Goal: Navigation & Orientation: Find specific page/section

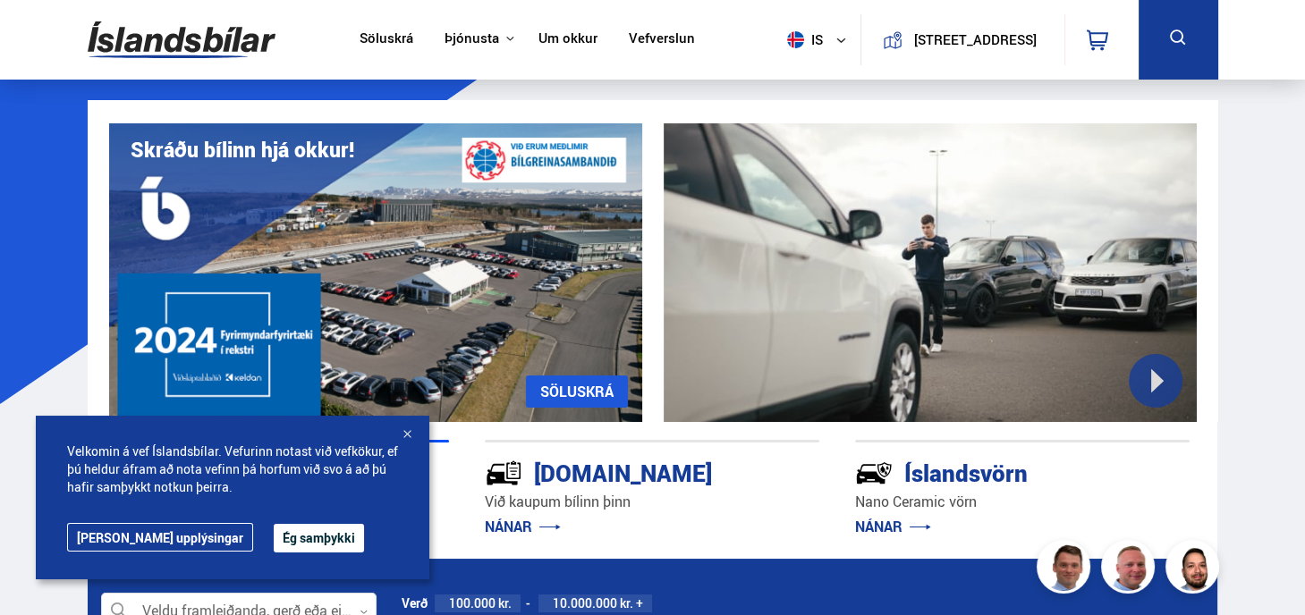
click at [274, 532] on button "Ég samþykki" at bounding box center [319, 538] width 90 height 29
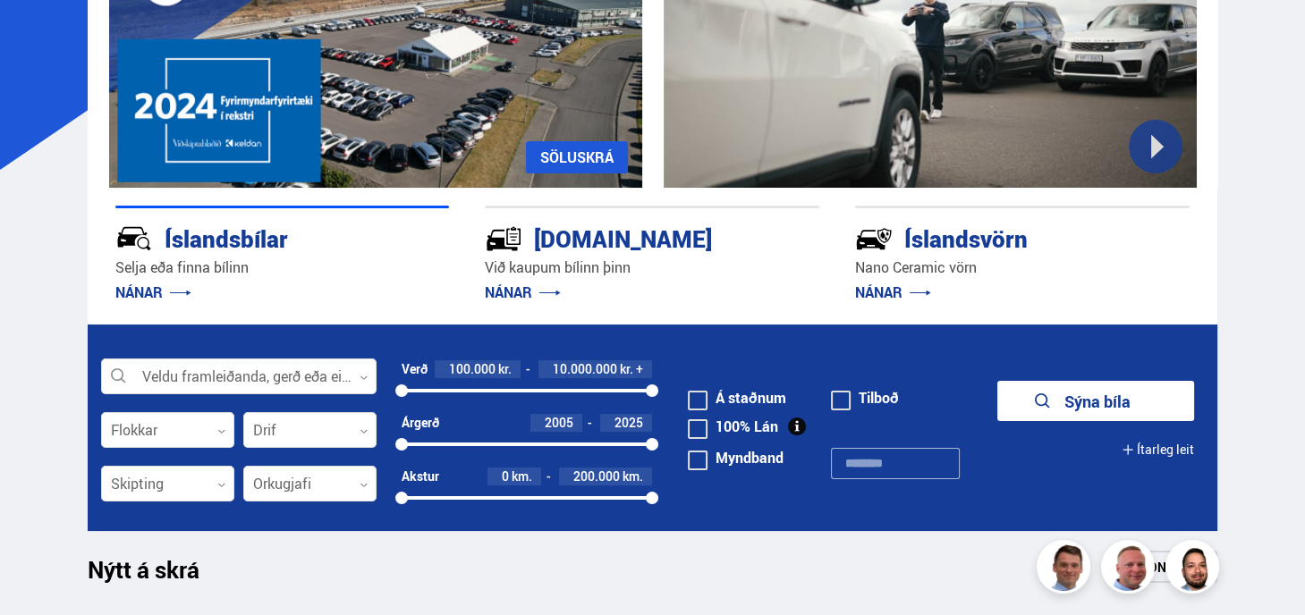
scroll to position [268, 0]
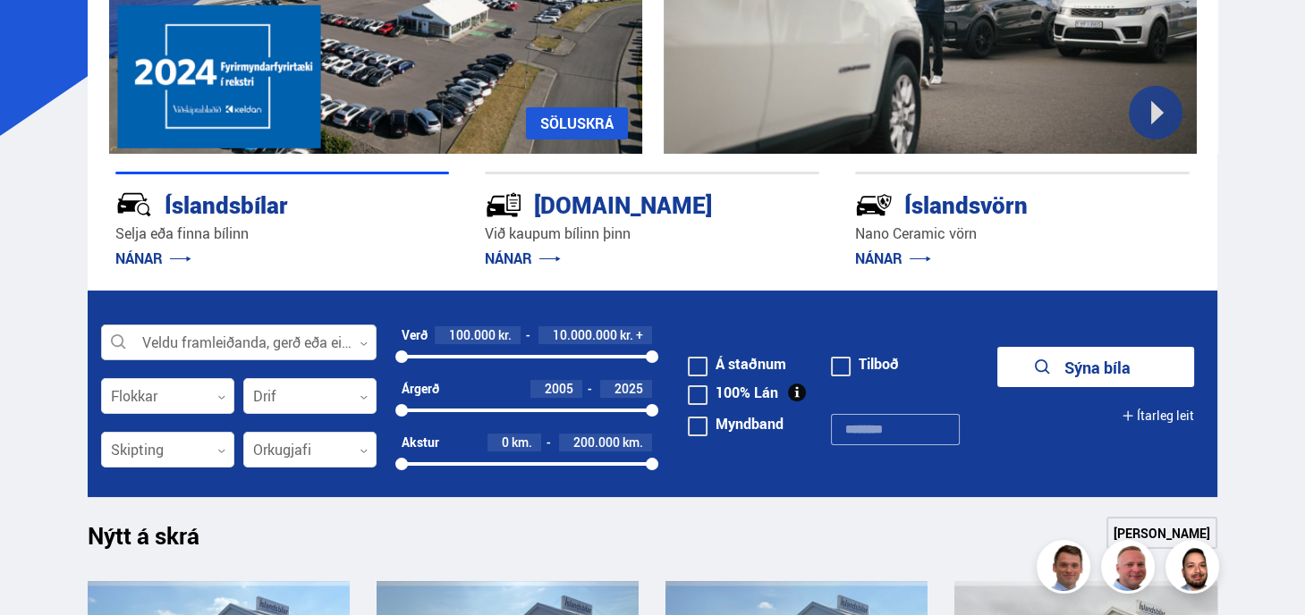
click at [300, 338] on div at bounding box center [238, 343] width 275 height 36
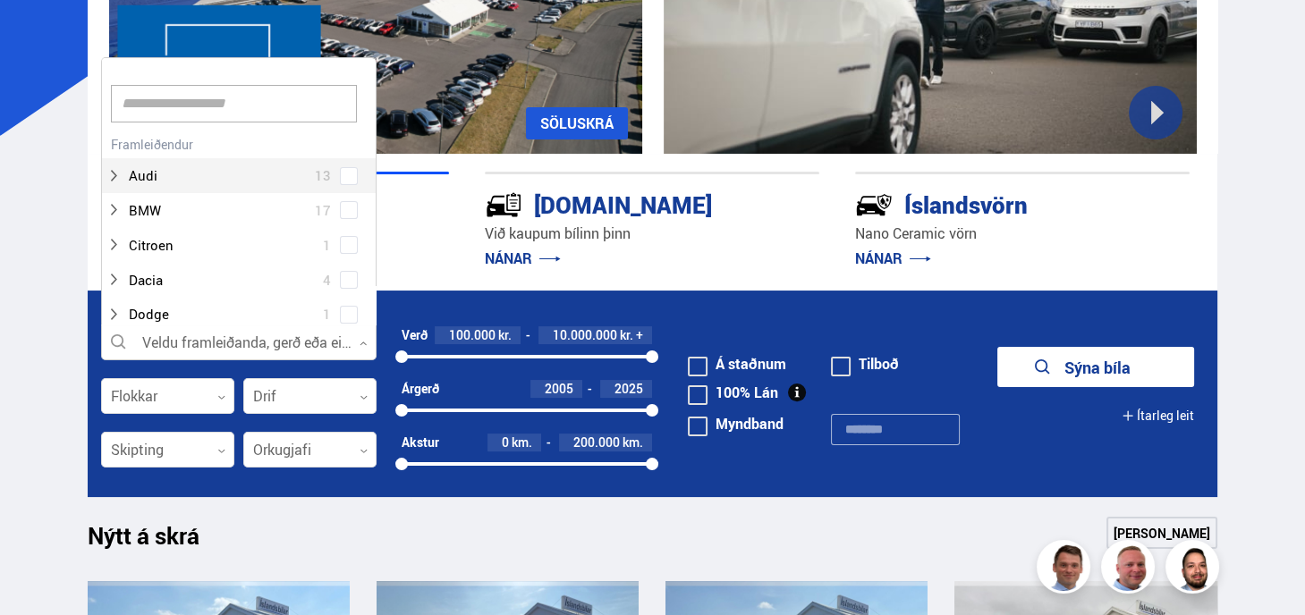
click at [299, 338] on div at bounding box center [238, 343] width 275 height 36
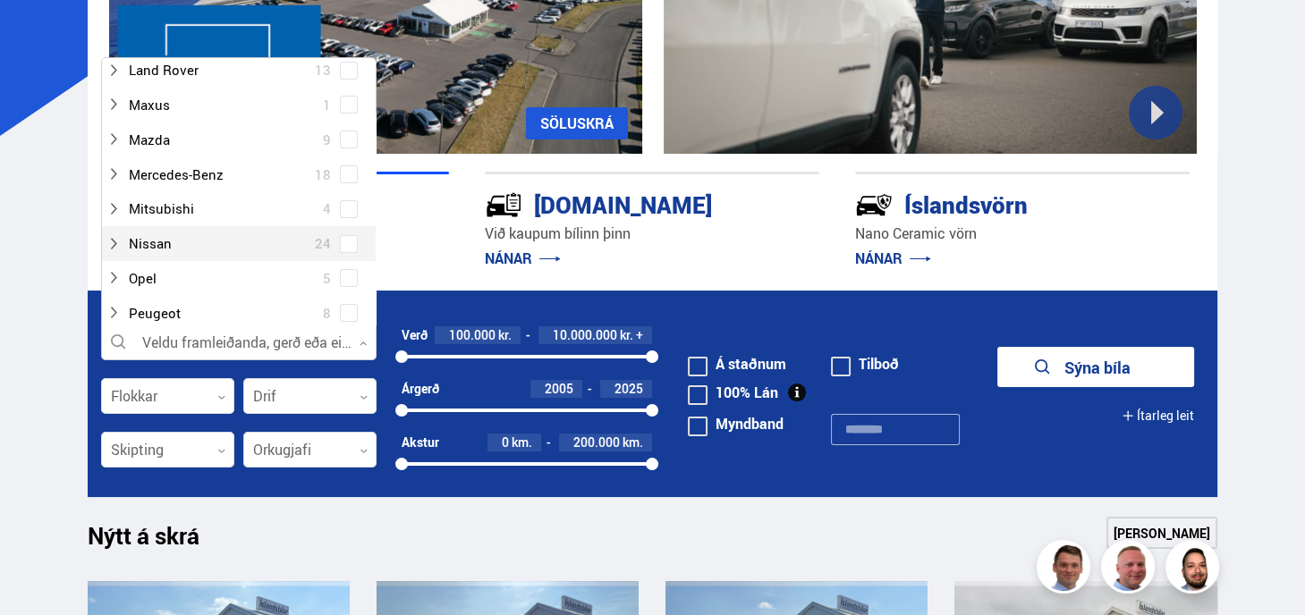
scroll to position [447, 0]
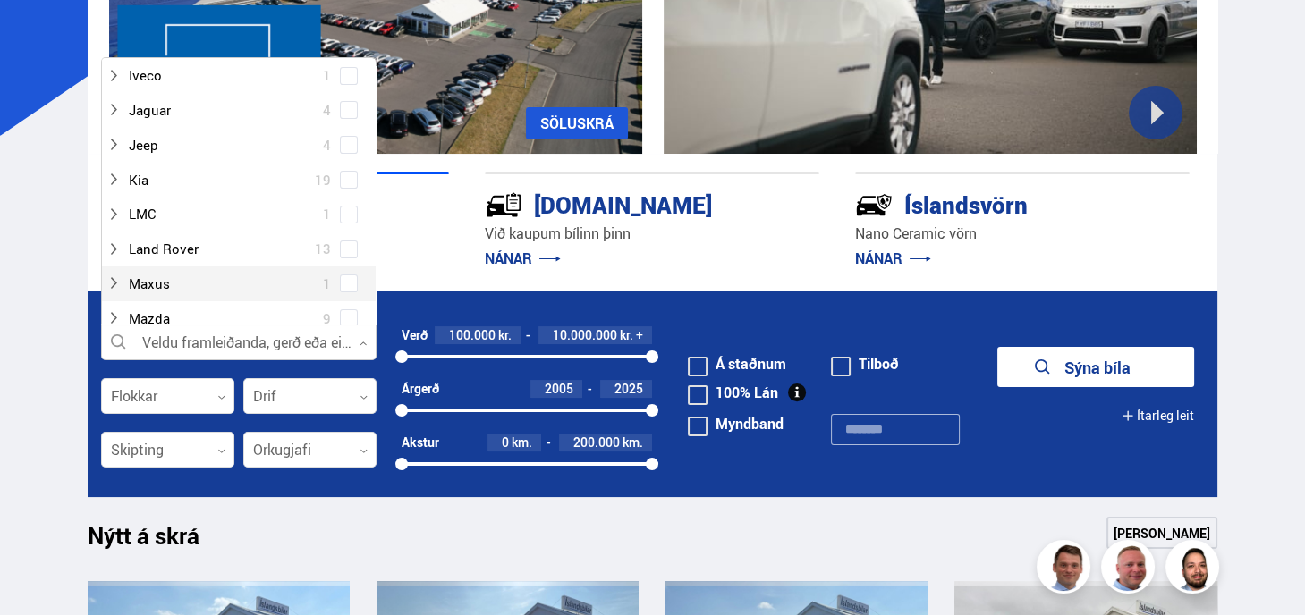
click at [409, 230] on p "Selja eða finna bílinn" at bounding box center [282, 234] width 334 height 21
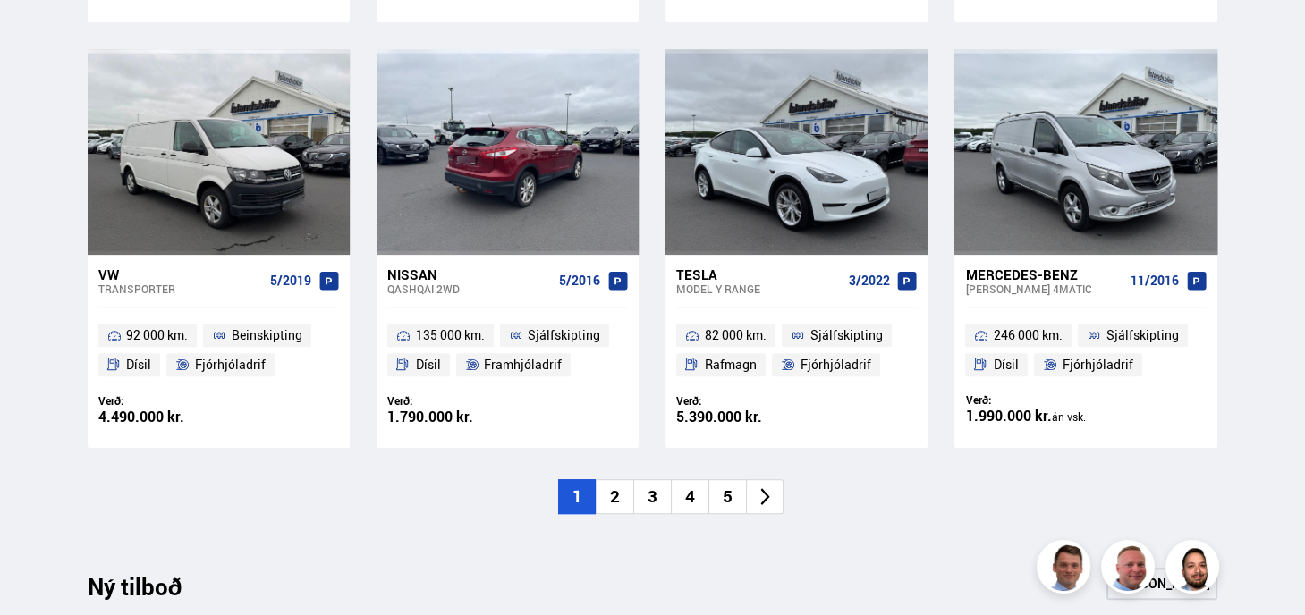
scroll to position [1341, 0]
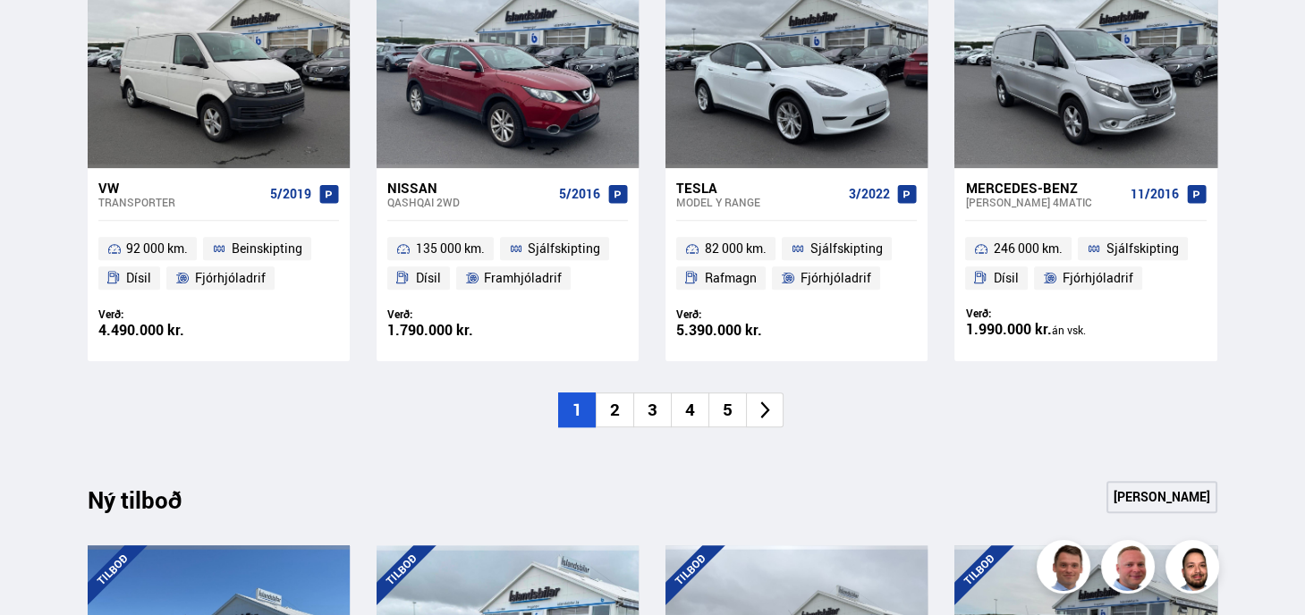
click at [613, 408] on li "2" at bounding box center [615, 410] width 38 height 35
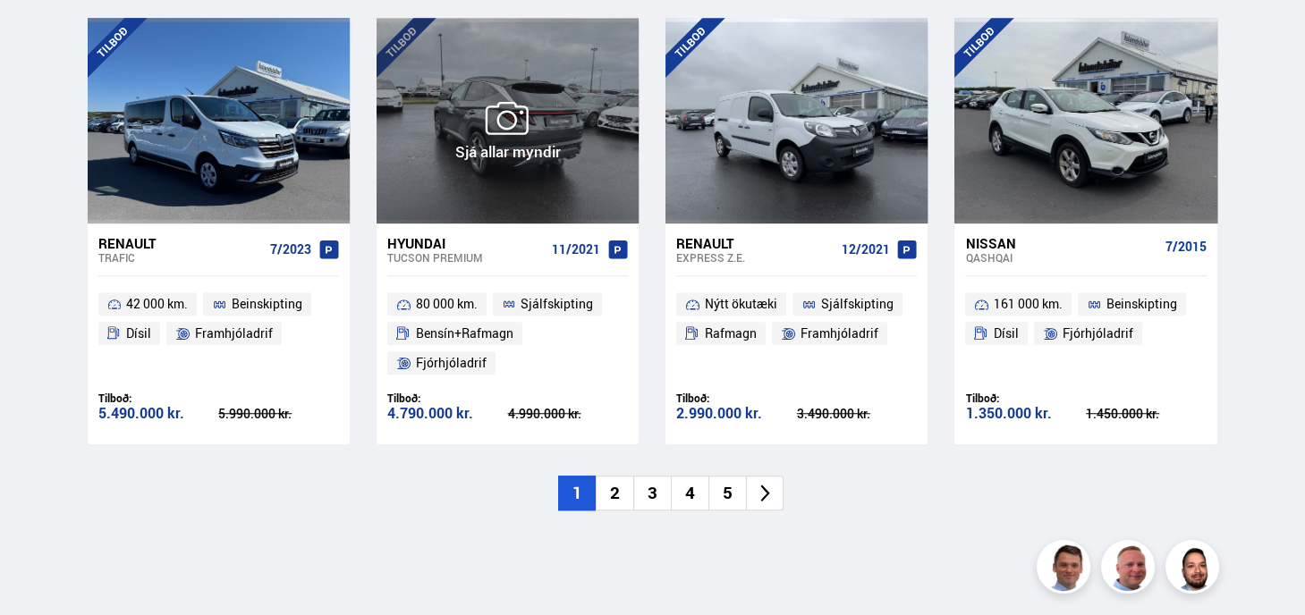
scroll to position [1878, 0]
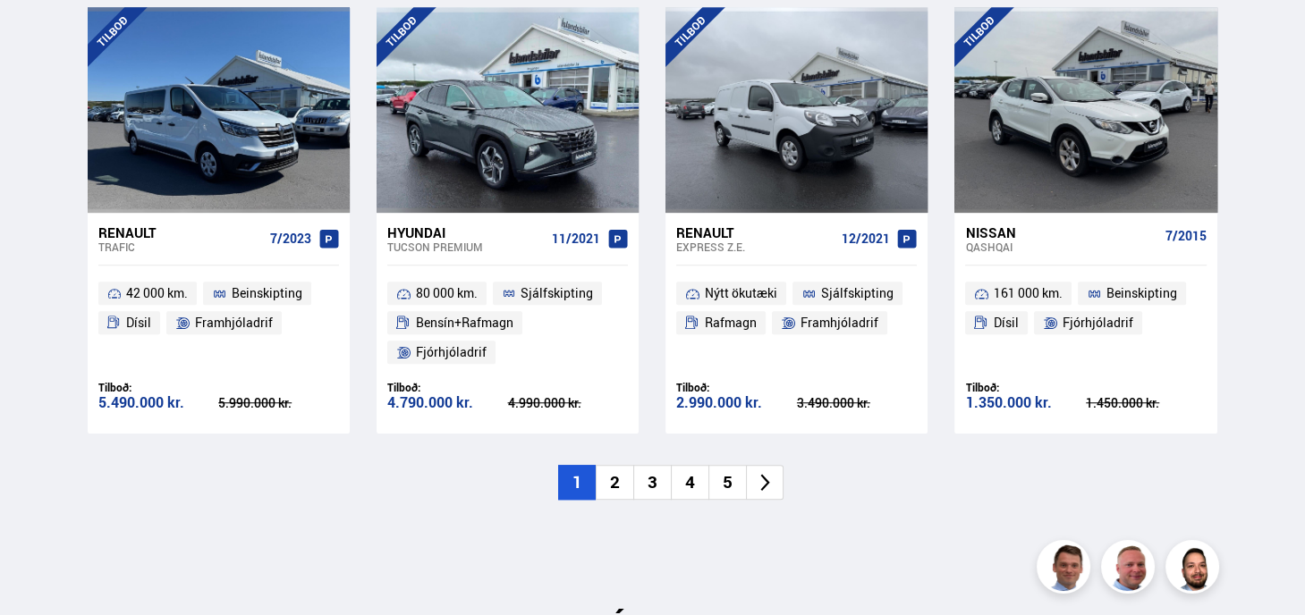
click at [616, 475] on li "2" at bounding box center [615, 482] width 38 height 35
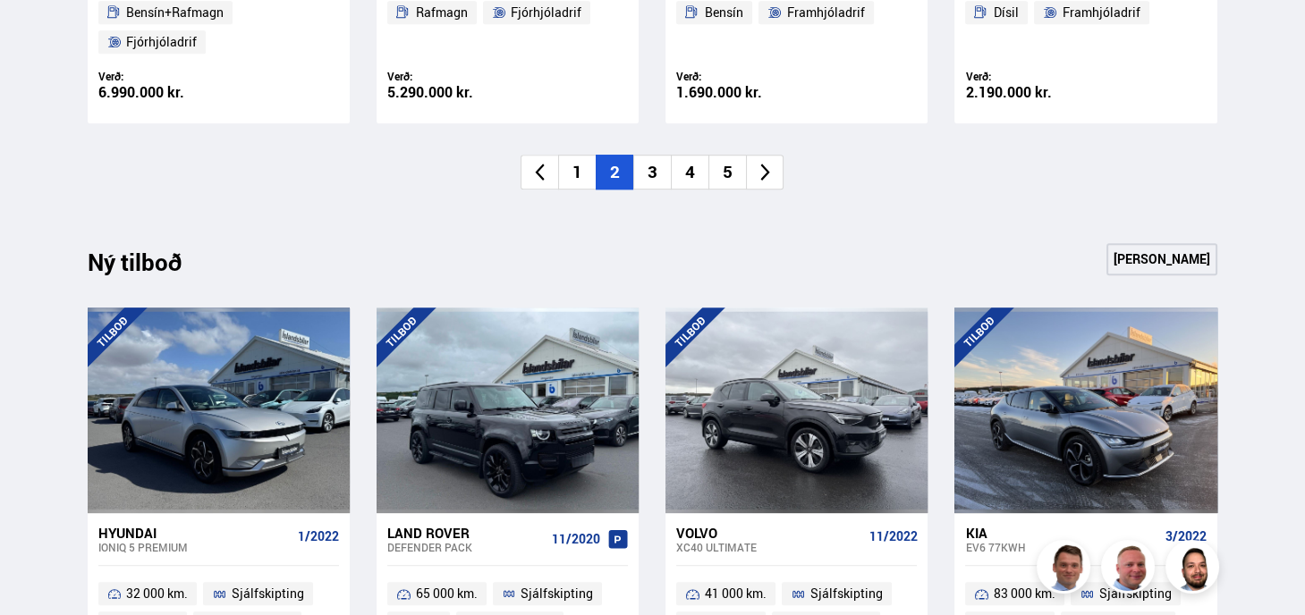
scroll to position [1610, 0]
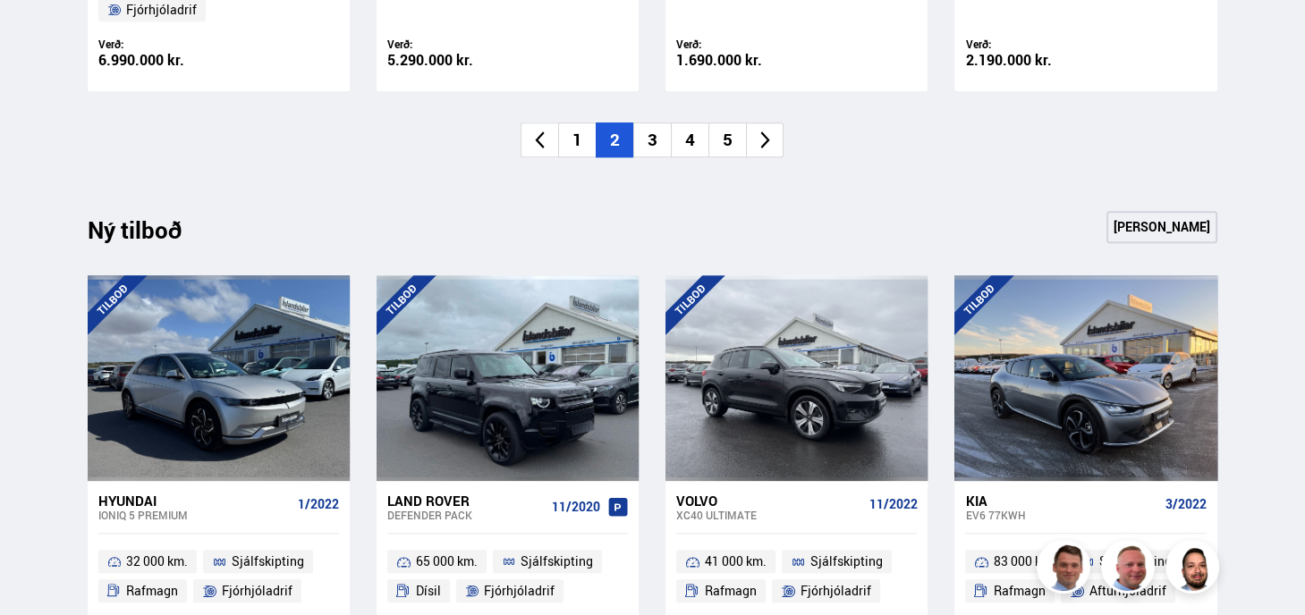
click at [648, 134] on li "3" at bounding box center [652, 140] width 38 height 35
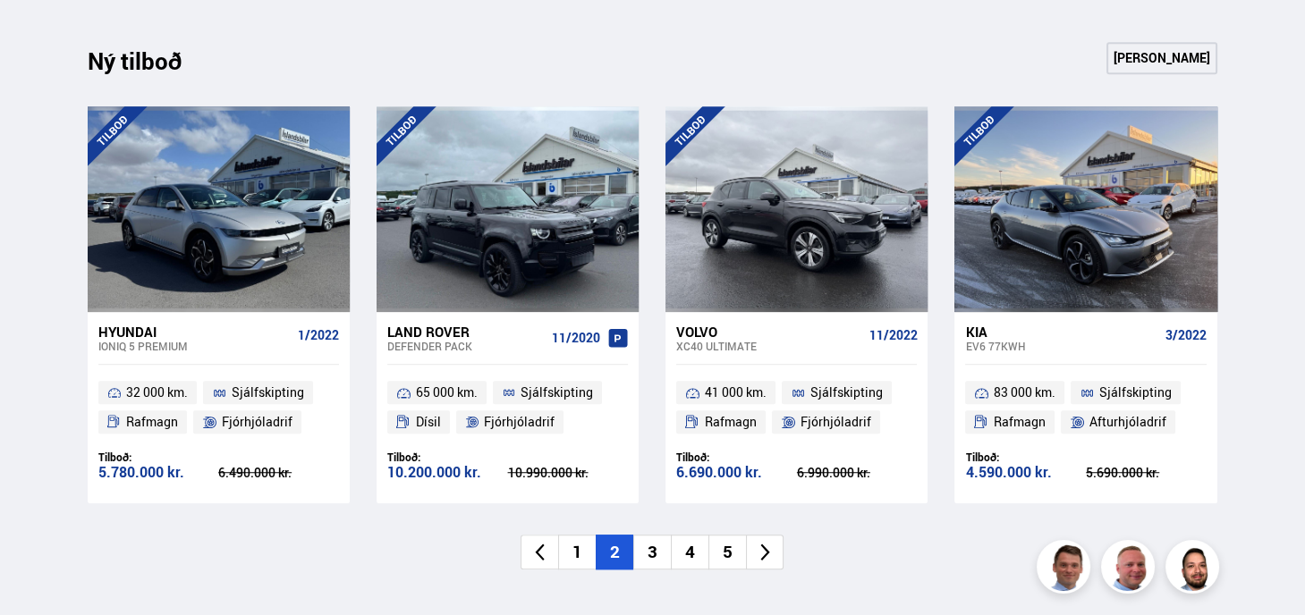
scroll to position [1788, 0]
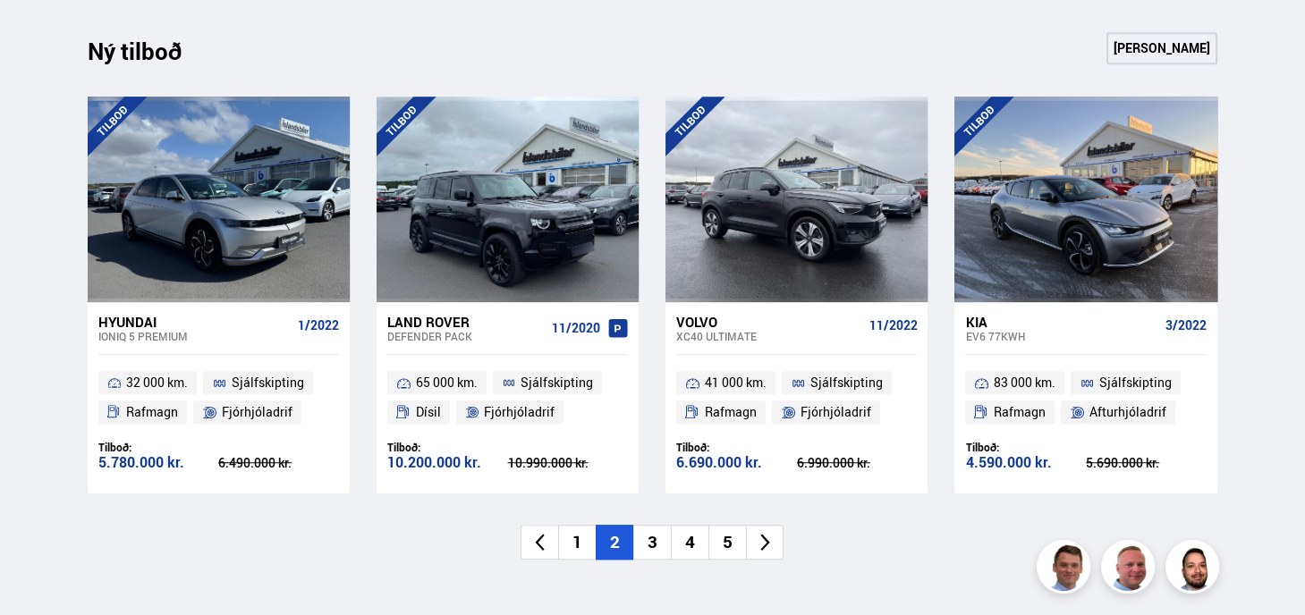
click at [649, 541] on li "3" at bounding box center [652, 542] width 38 height 35
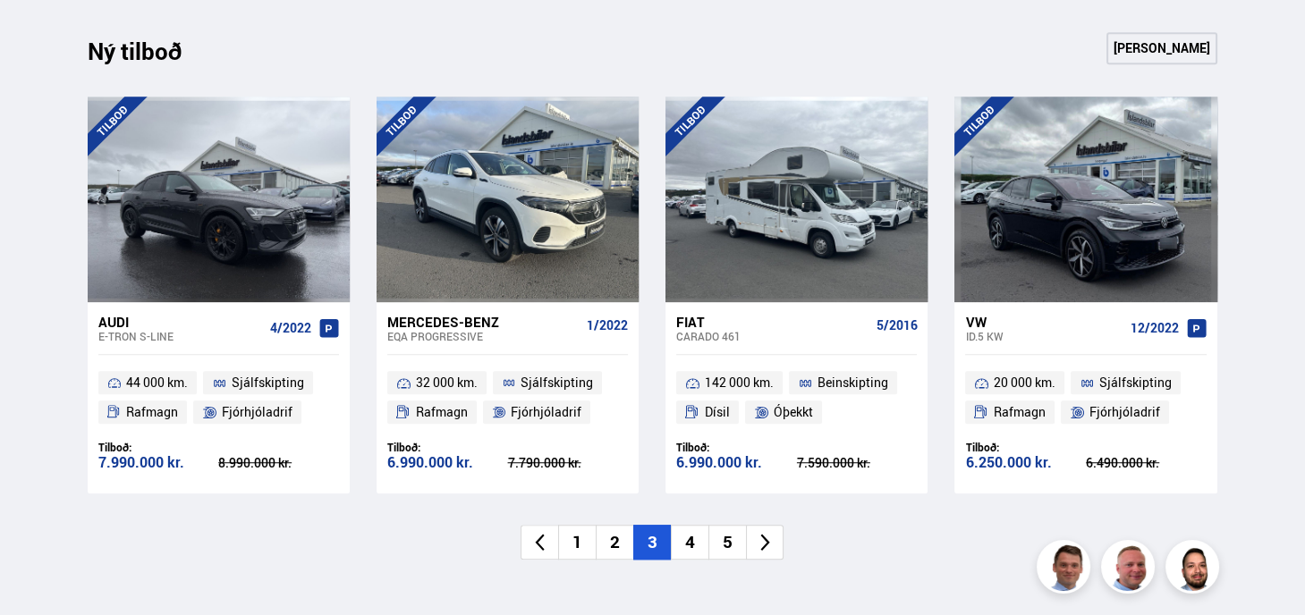
click at [684, 545] on li "4" at bounding box center [690, 542] width 38 height 35
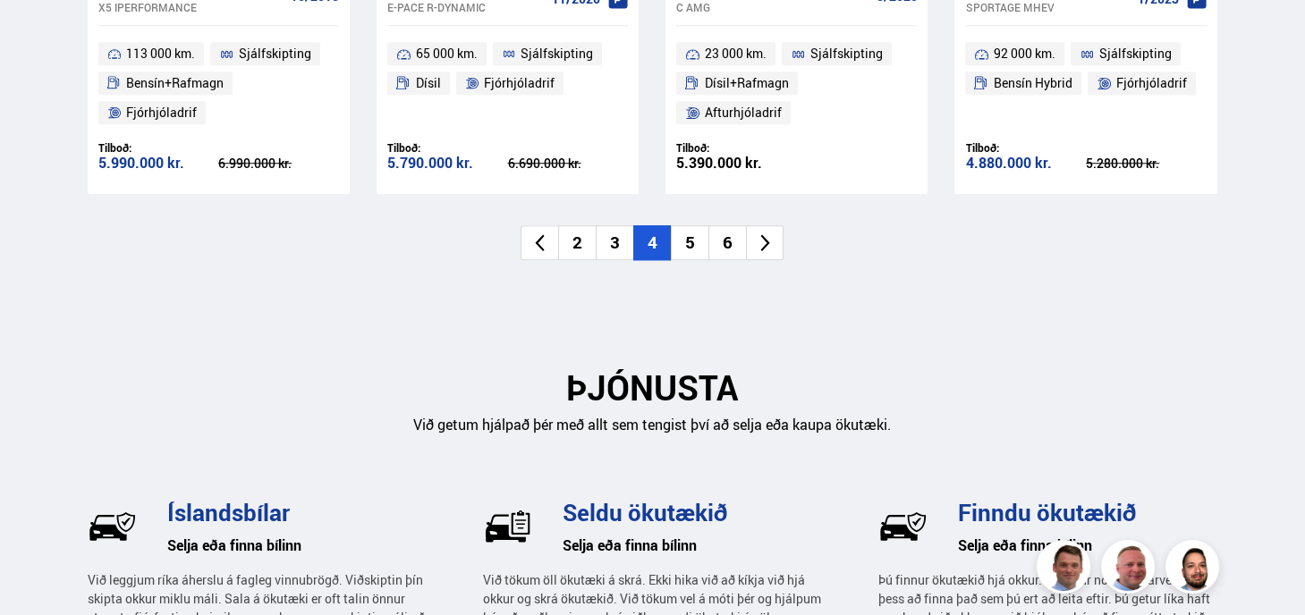
scroll to position [2146, 0]
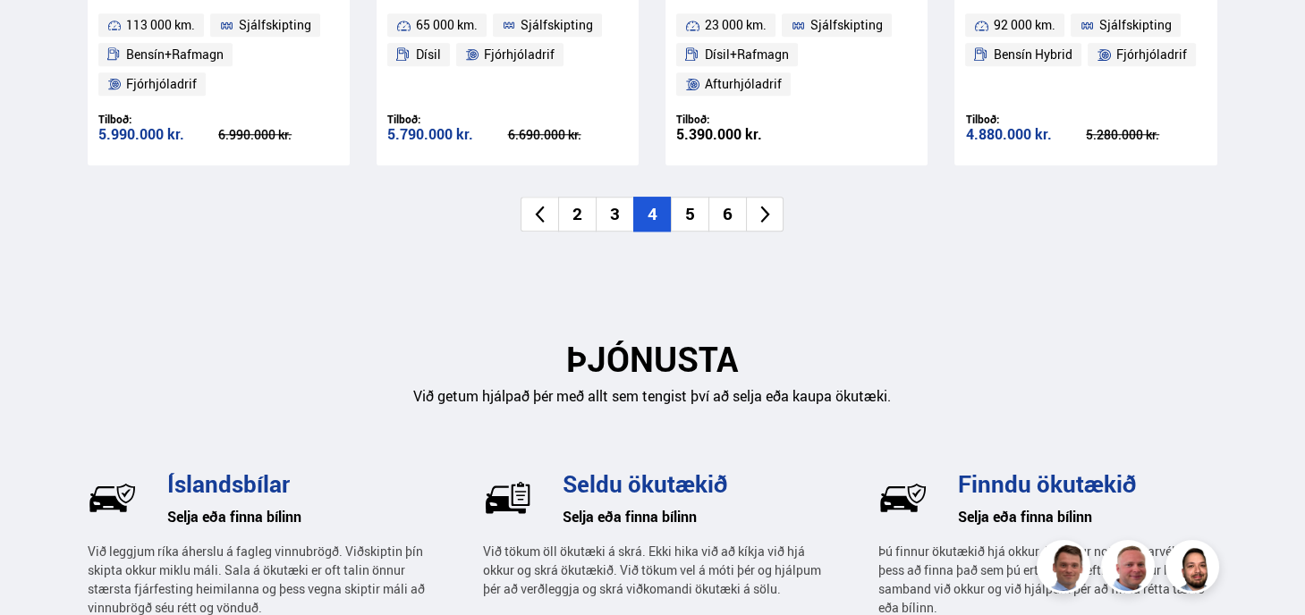
click at [690, 219] on li "5" at bounding box center [690, 214] width 38 height 35
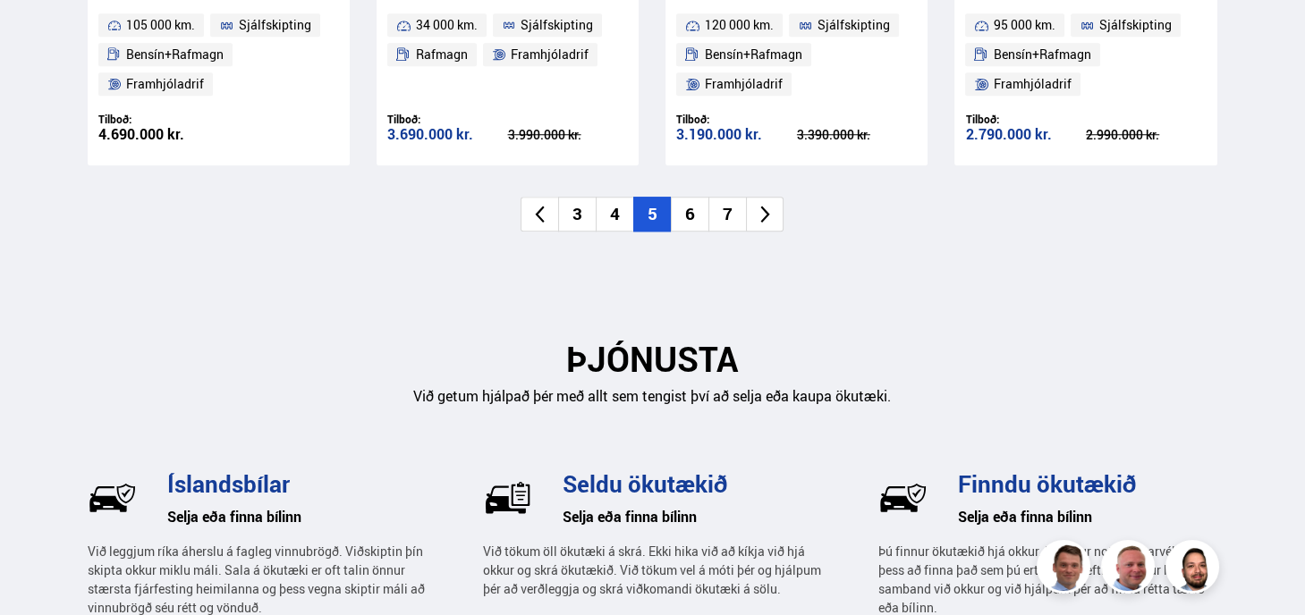
click at [690, 219] on li "6" at bounding box center [690, 214] width 38 height 35
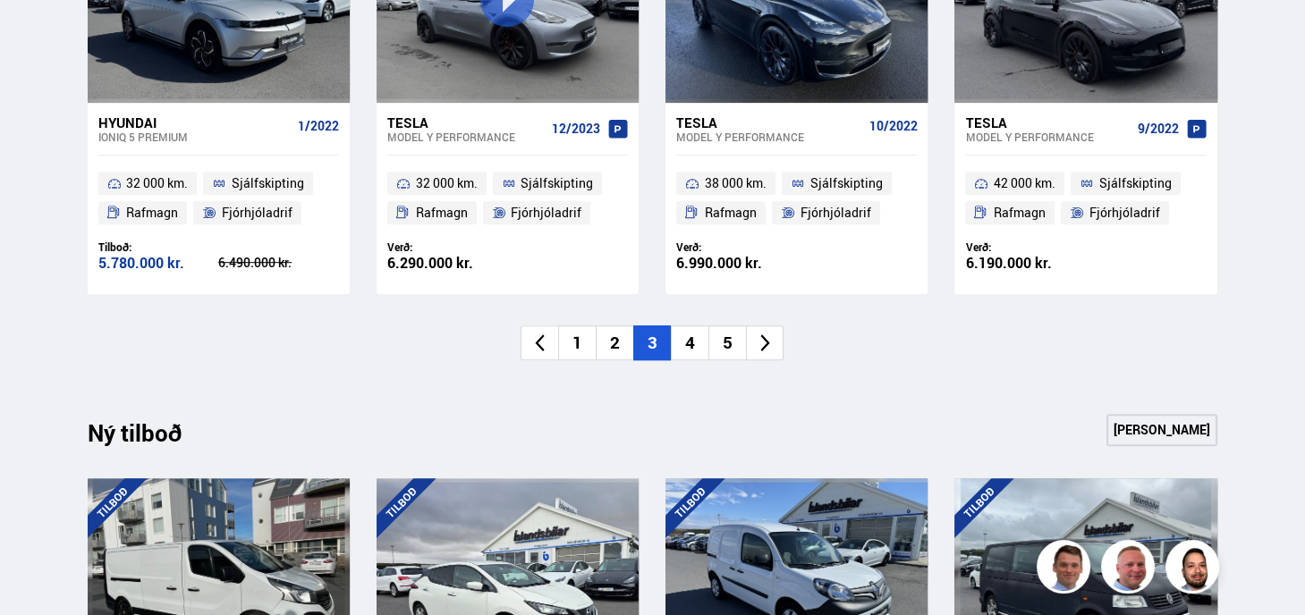
scroll to position [1431, 0]
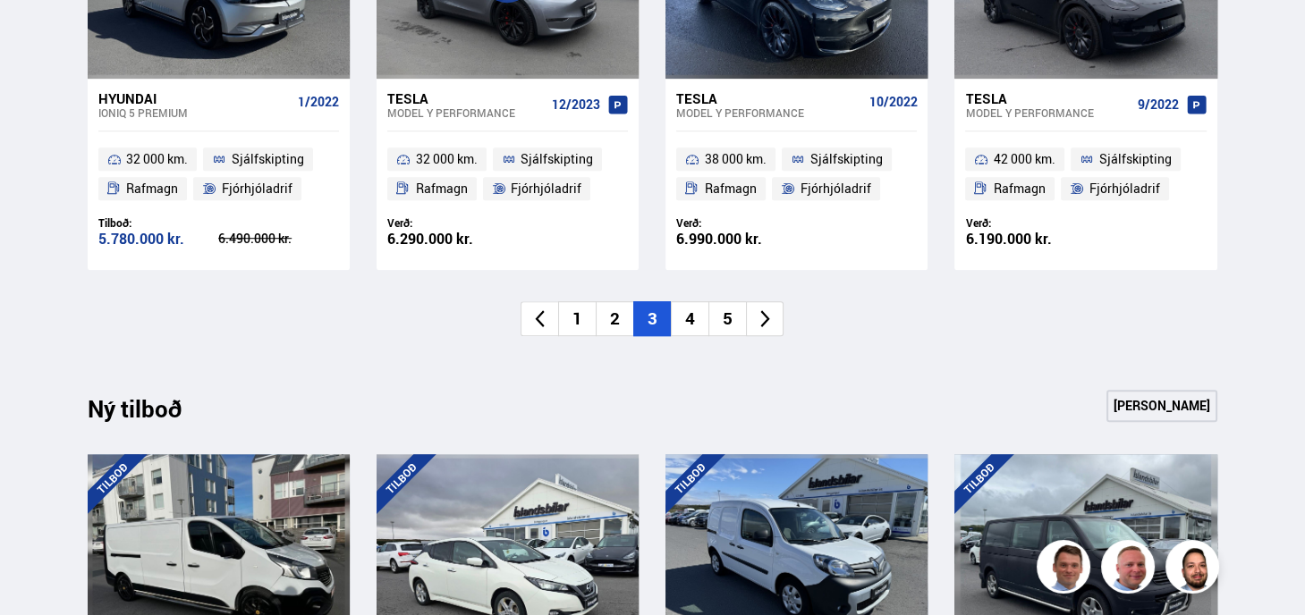
click at [688, 317] on li "4" at bounding box center [690, 318] width 38 height 35
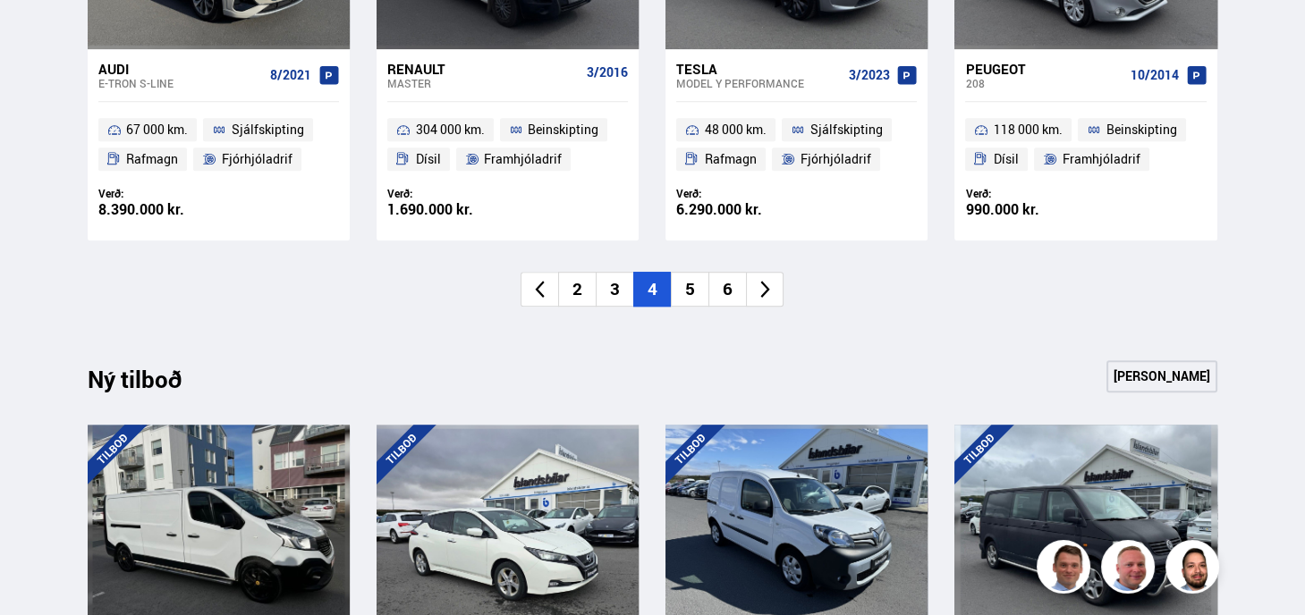
click at [695, 287] on li "5" at bounding box center [690, 289] width 38 height 35
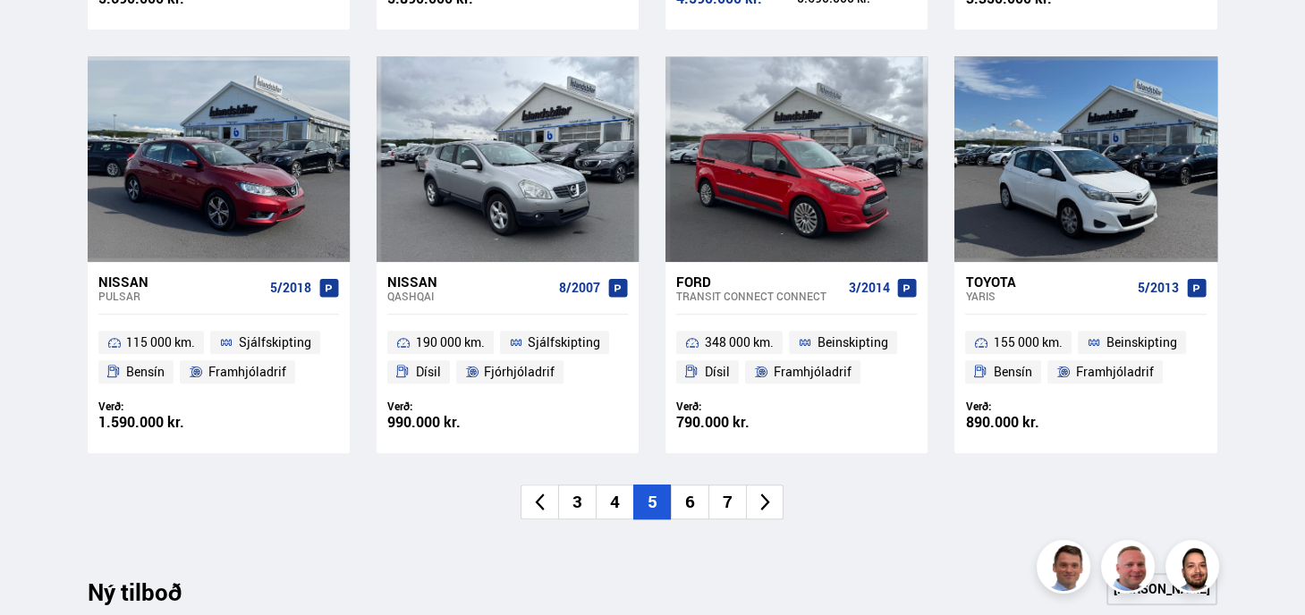
scroll to position [1252, 0]
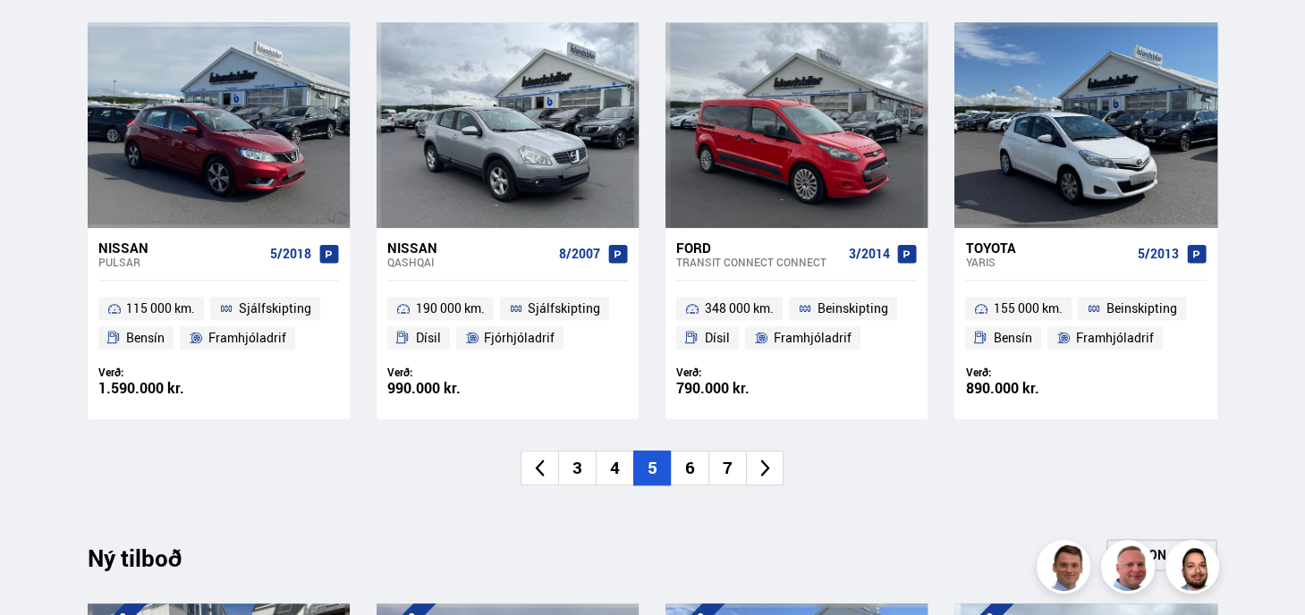
click at [697, 469] on li "6" at bounding box center [690, 468] width 38 height 35
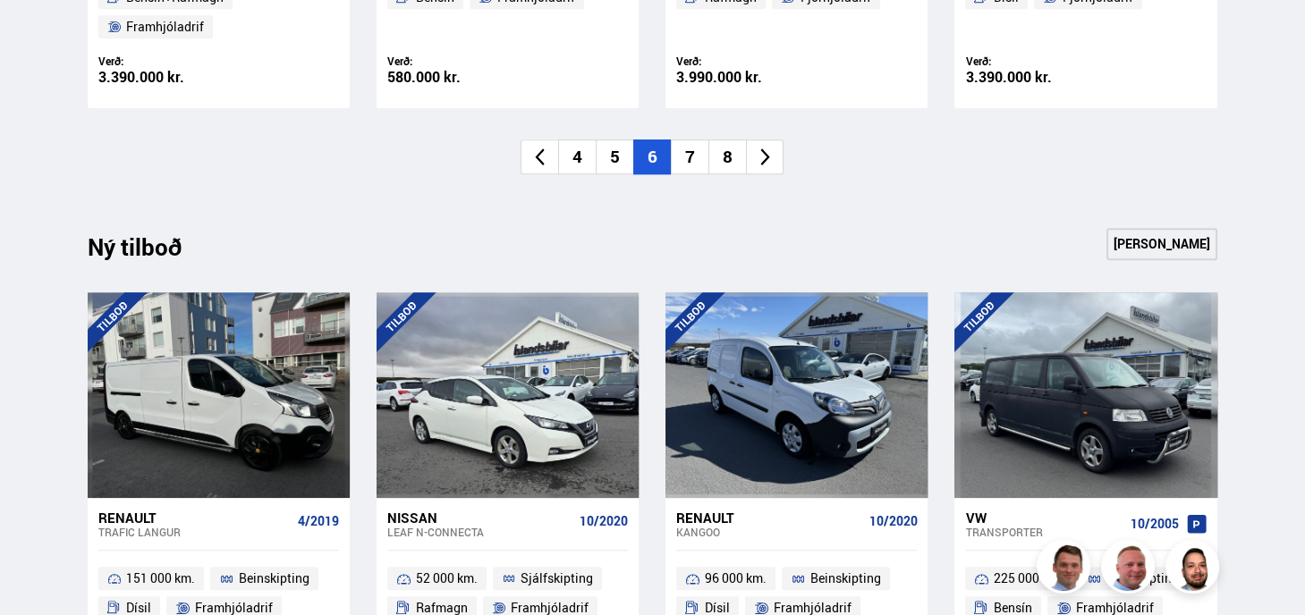
scroll to position [1788, 0]
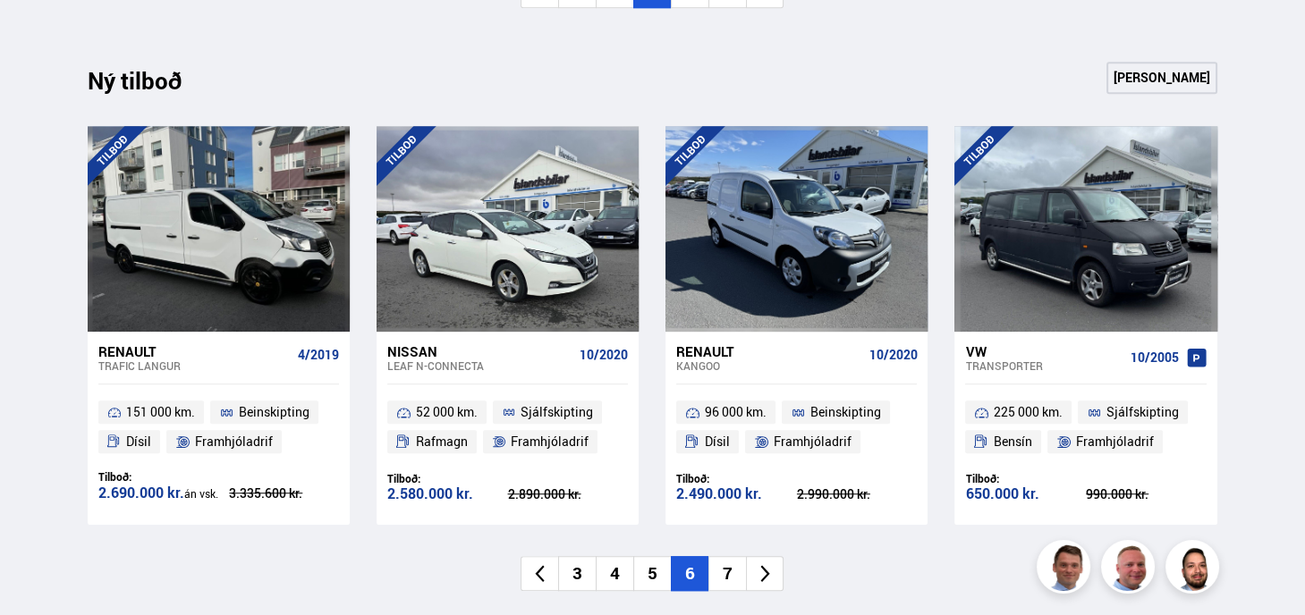
click at [729, 578] on li "7" at bounding box center [727, 573] width 38 height 35
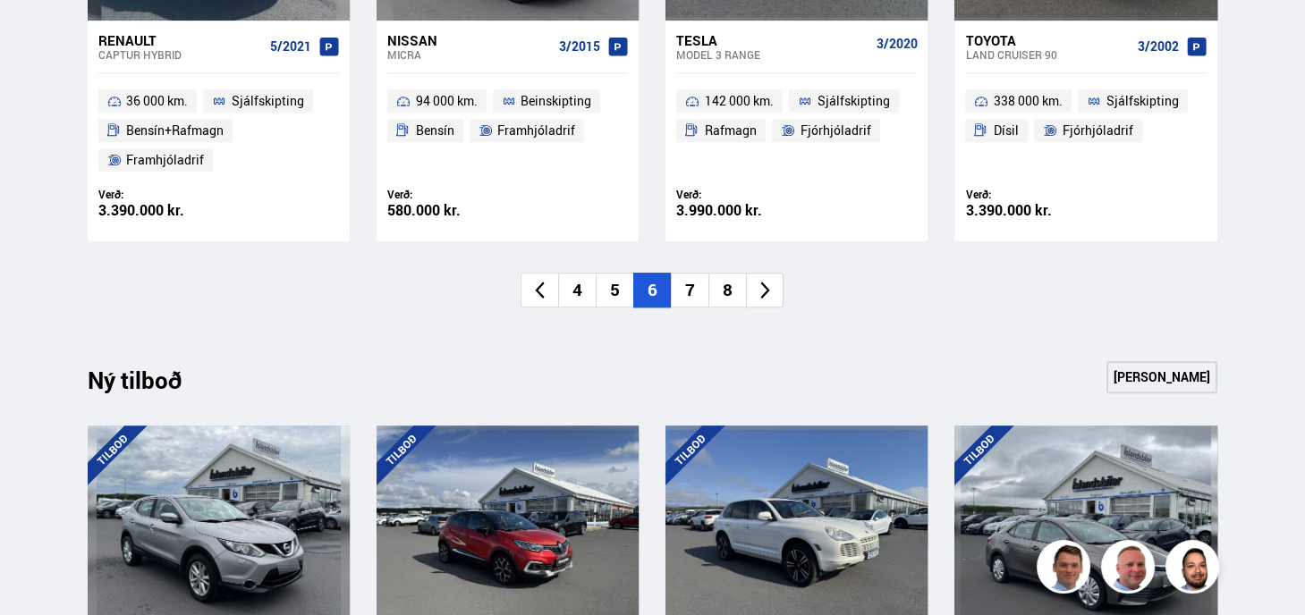
scroll to position [1431, 0]
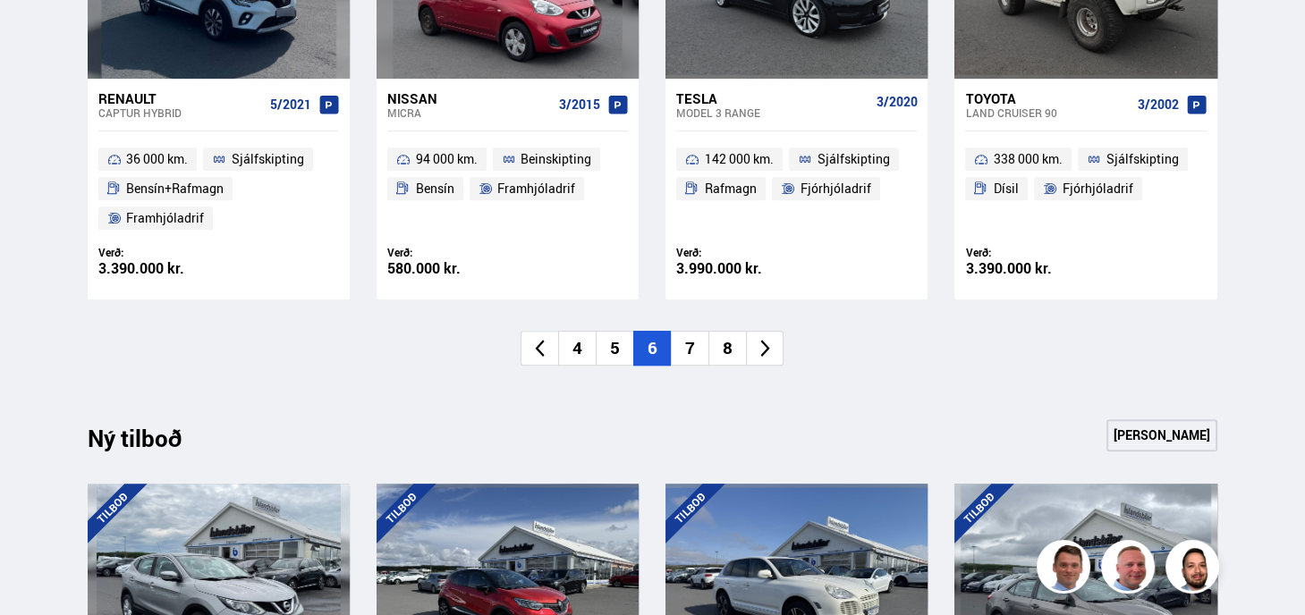
click at [682, 342] on li "7" at bounding box center [690, 348] width 38 height 35
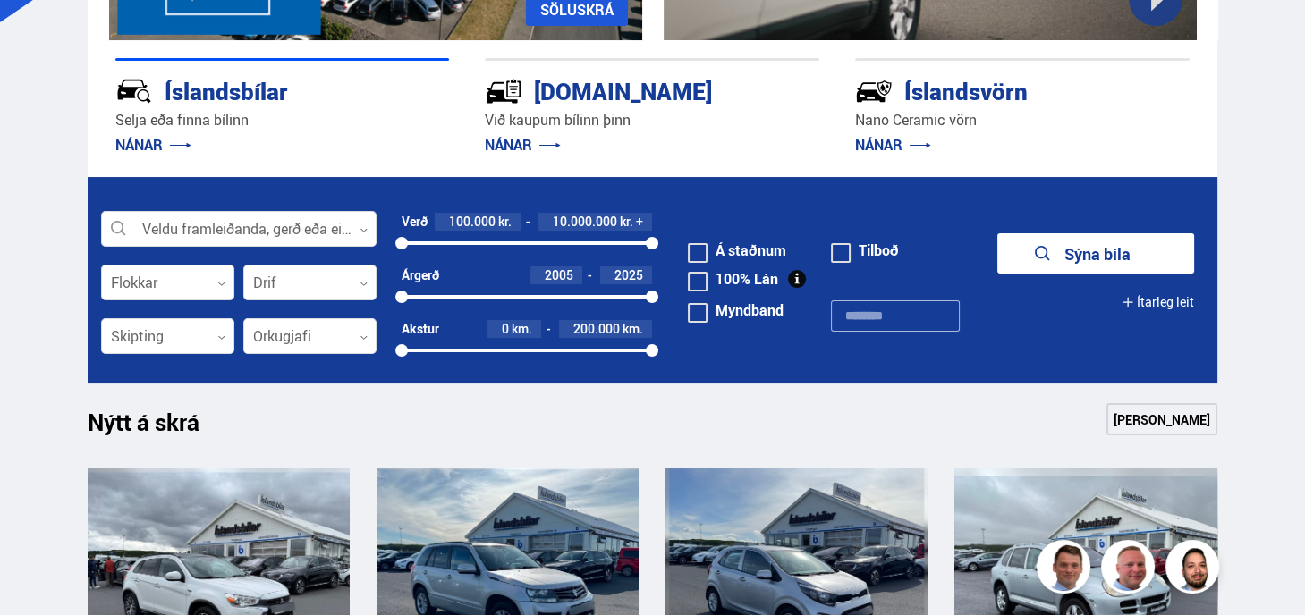
scroll to position [268, 0]
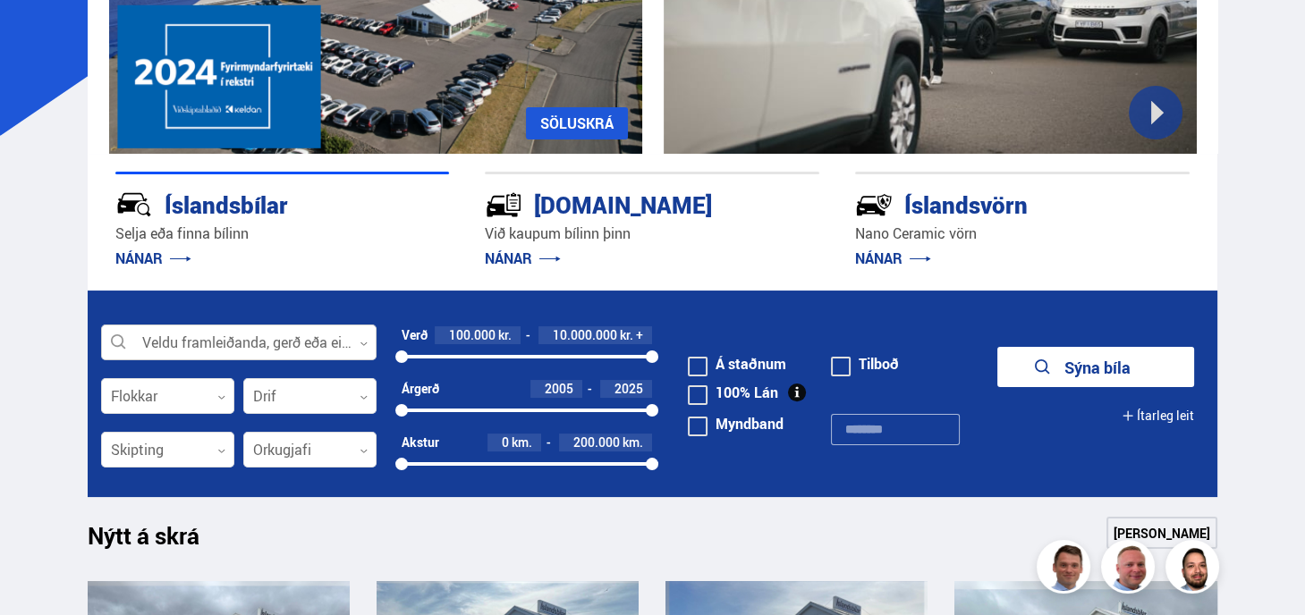
click at [362, 340] on icon at bounding box center [363, 344] width 8 height 8
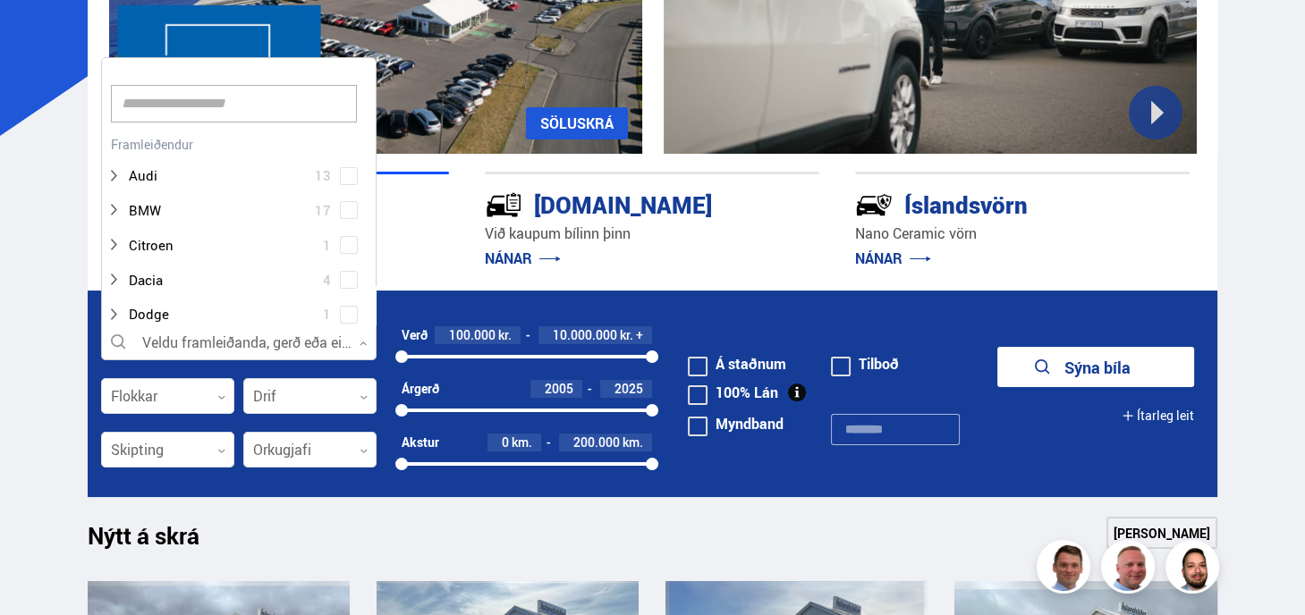
scroll to position [266, 270]
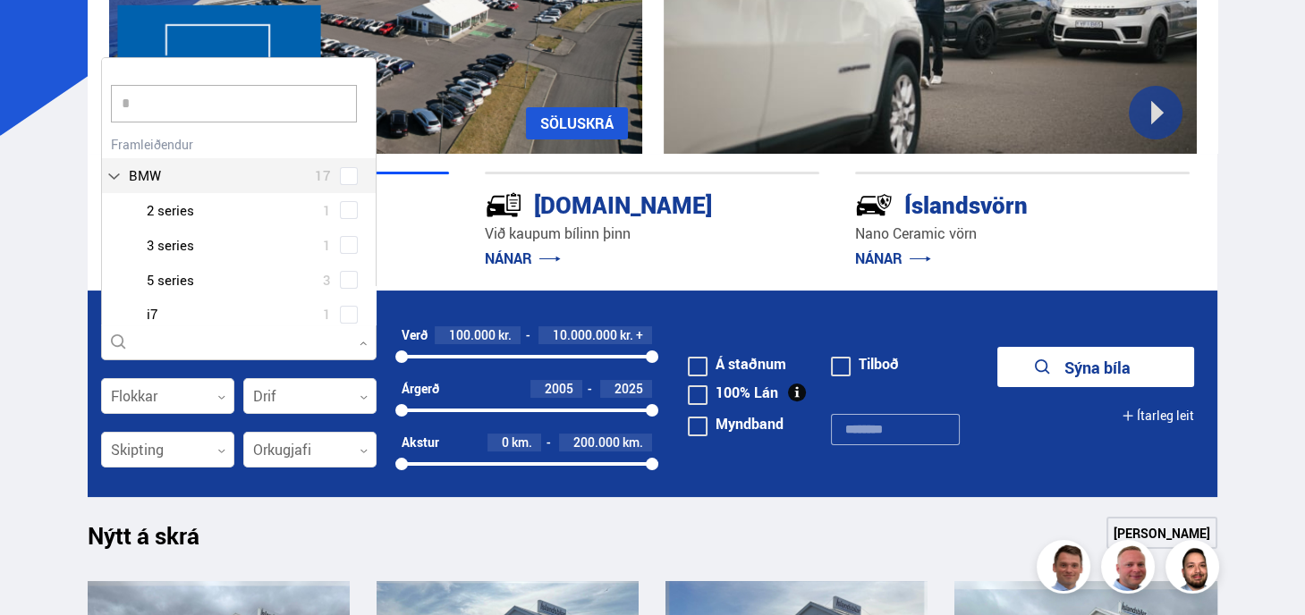
type input "**"
click at [997, 347] on button "Sýna bíla" at bounding box center [1095, 367] width 197 height 40
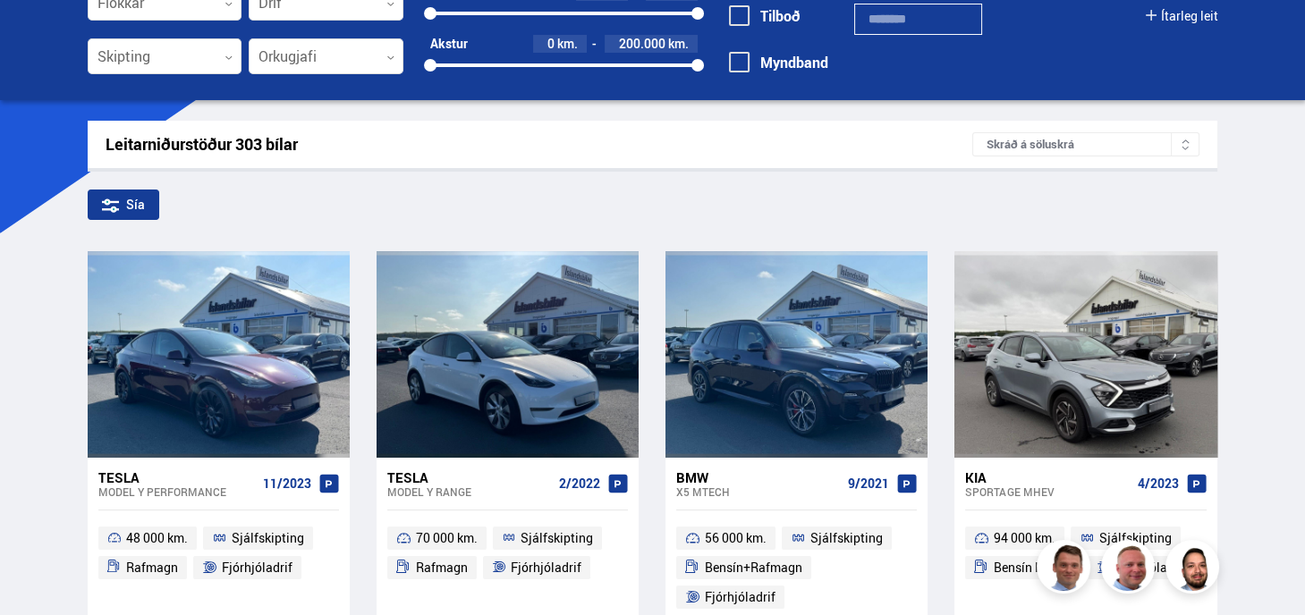
scroll to position [179, 0]
